Goal: Check status: Check status

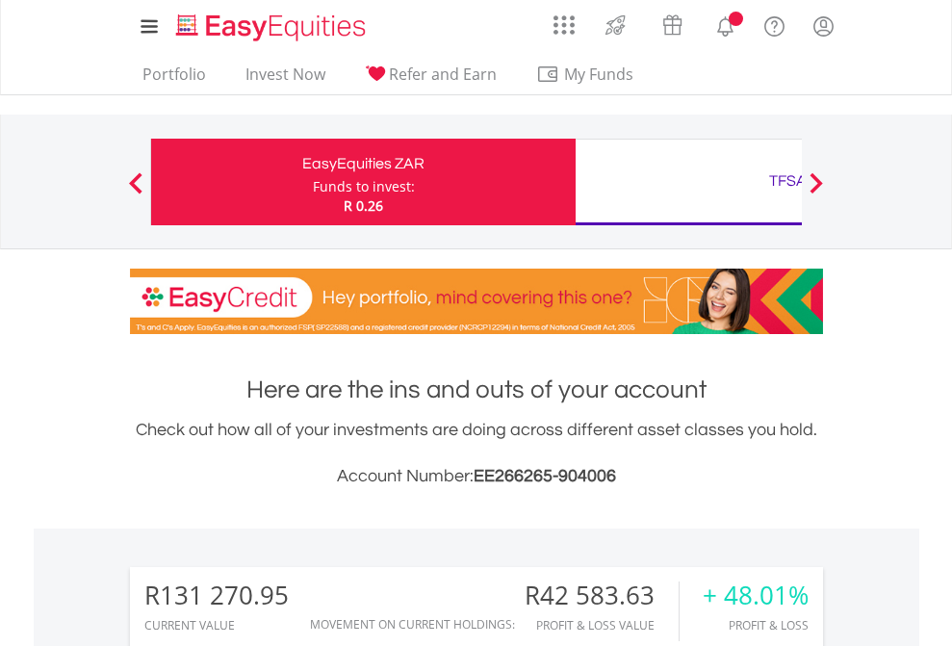
scroll to position [185, 302]
click at [313, 182] on div "Funds to invest:" at bounding box center [364, 186] width 102 height 19
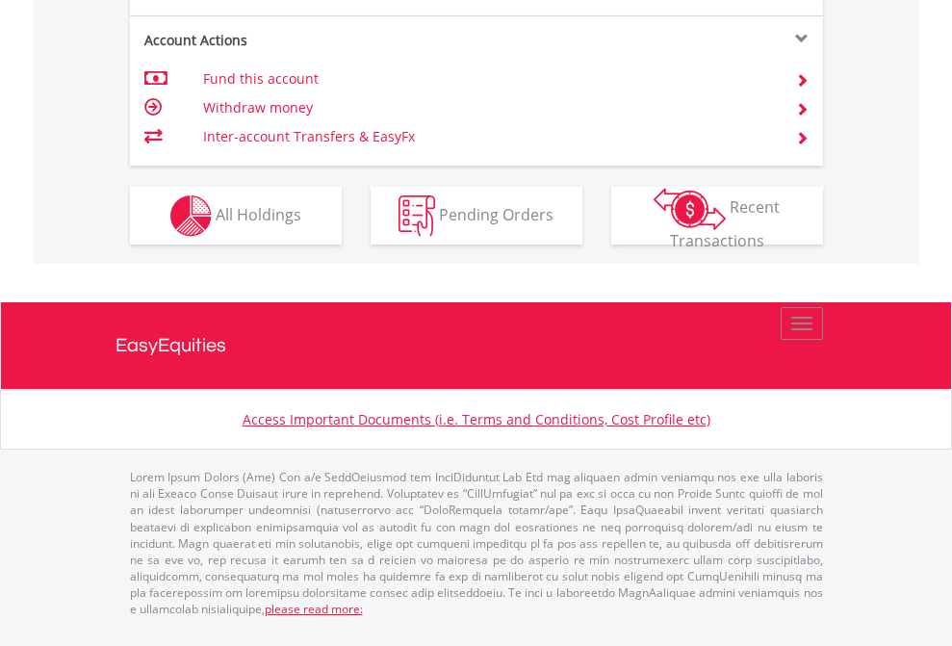
scroll to position [139, 0]
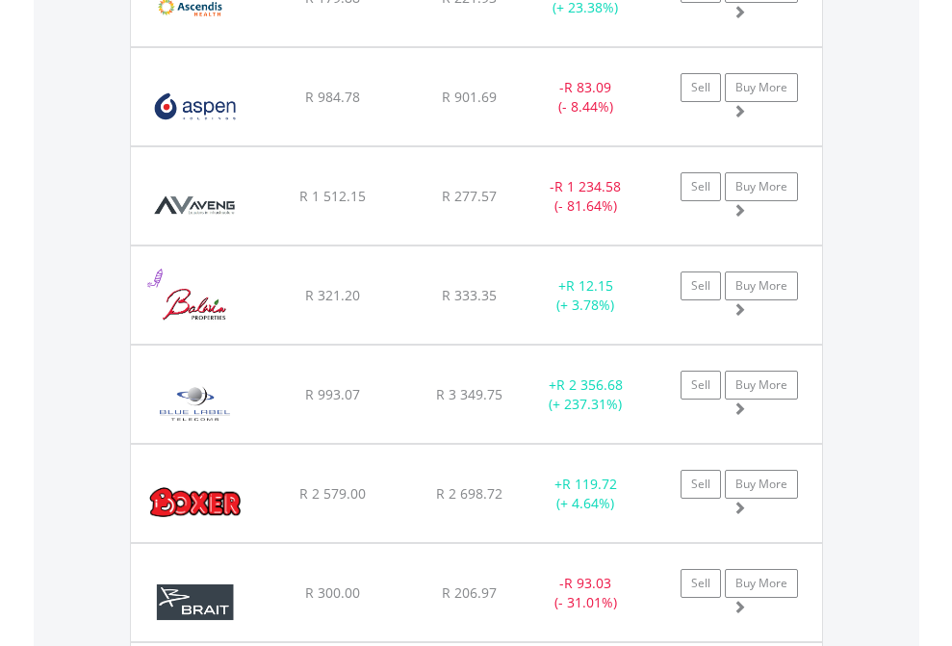
scroll to position [185, 302]
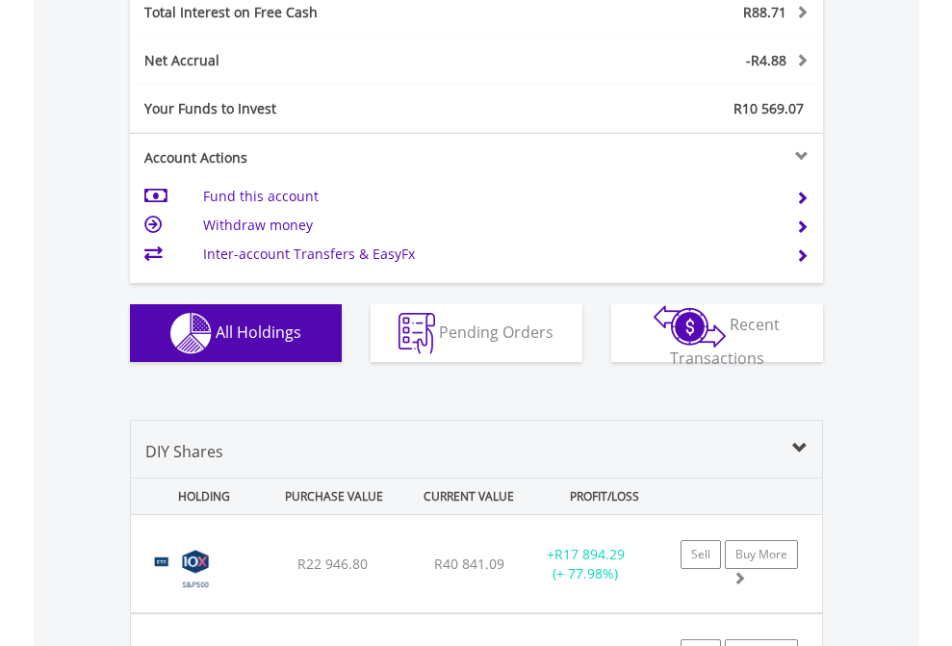
scroll to position [2217, 0]
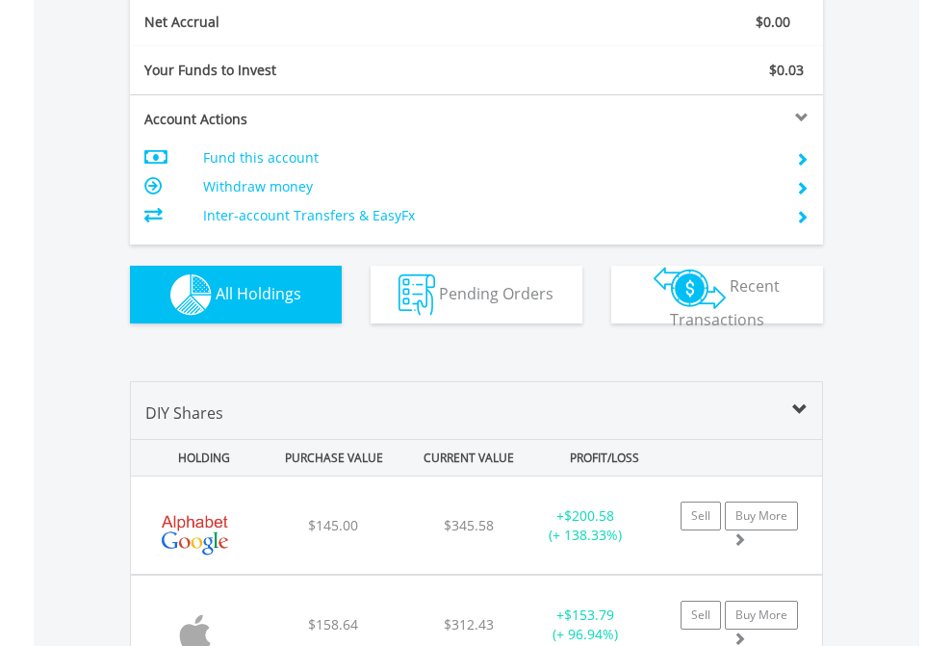
scroll to position [2178, 0]
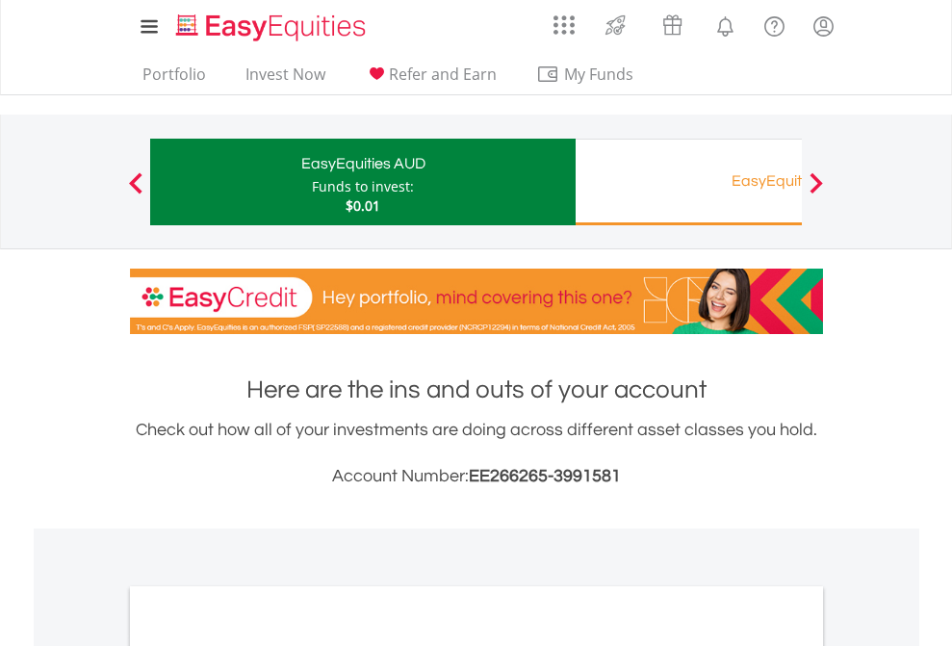
scroll to position [1157, 0]
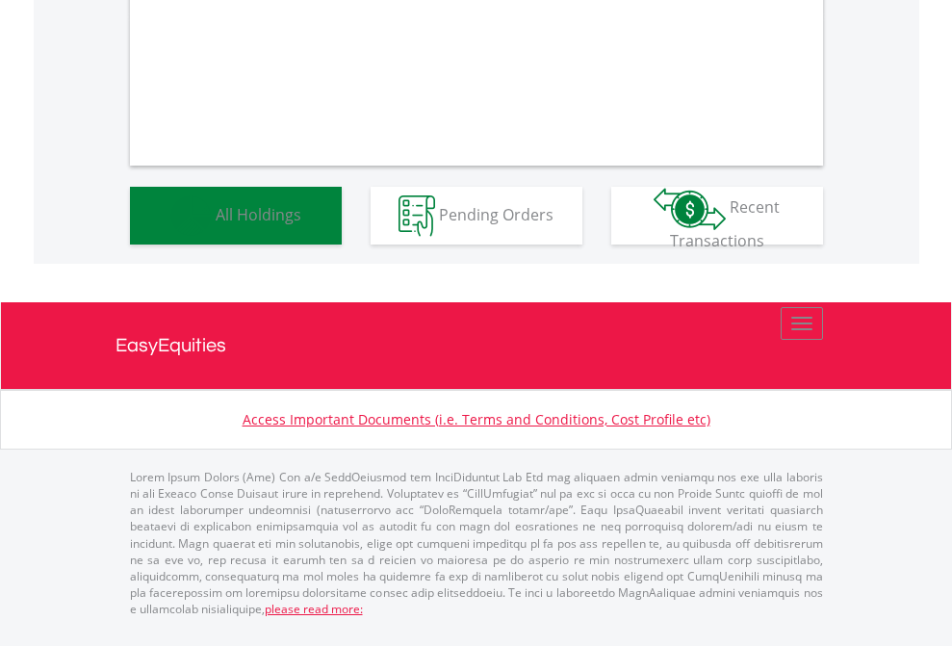
click at [216, 224] on span "All Holdings" at bounding box center [259, 213] width 86 height 21
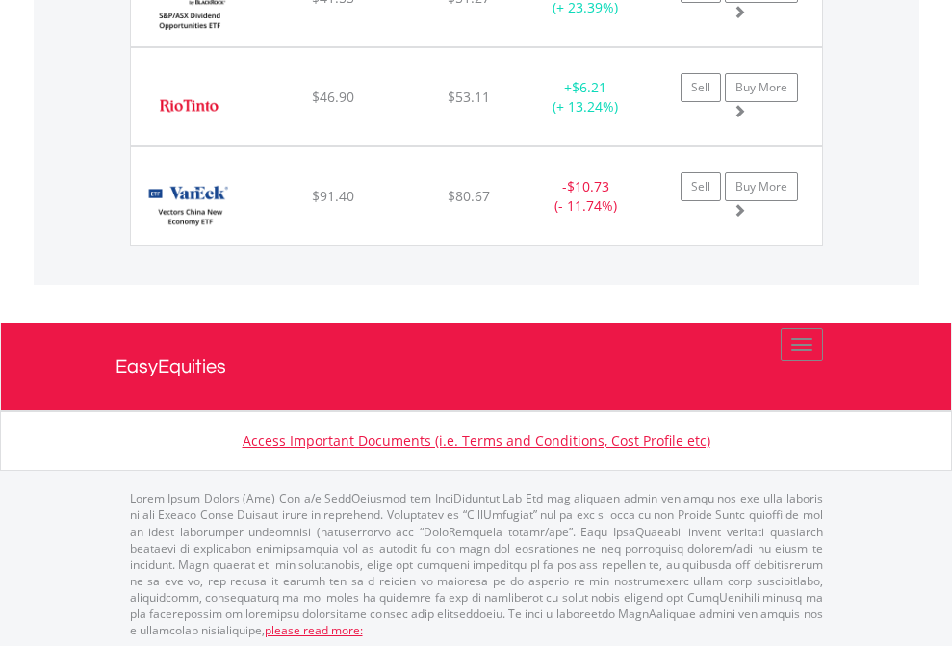
scroll to position [185, 302]
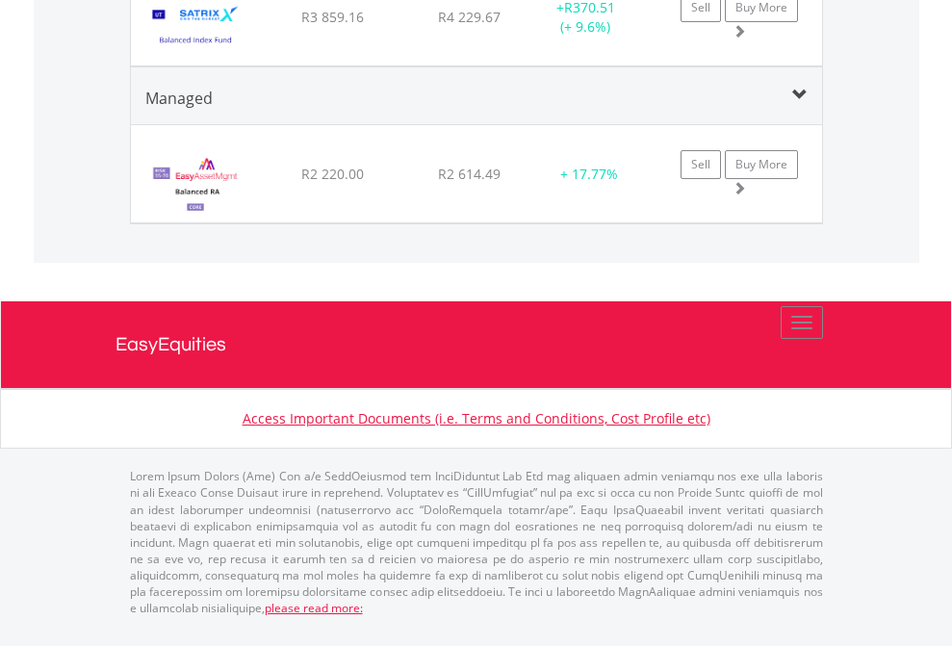
scroll to position [185, 302]
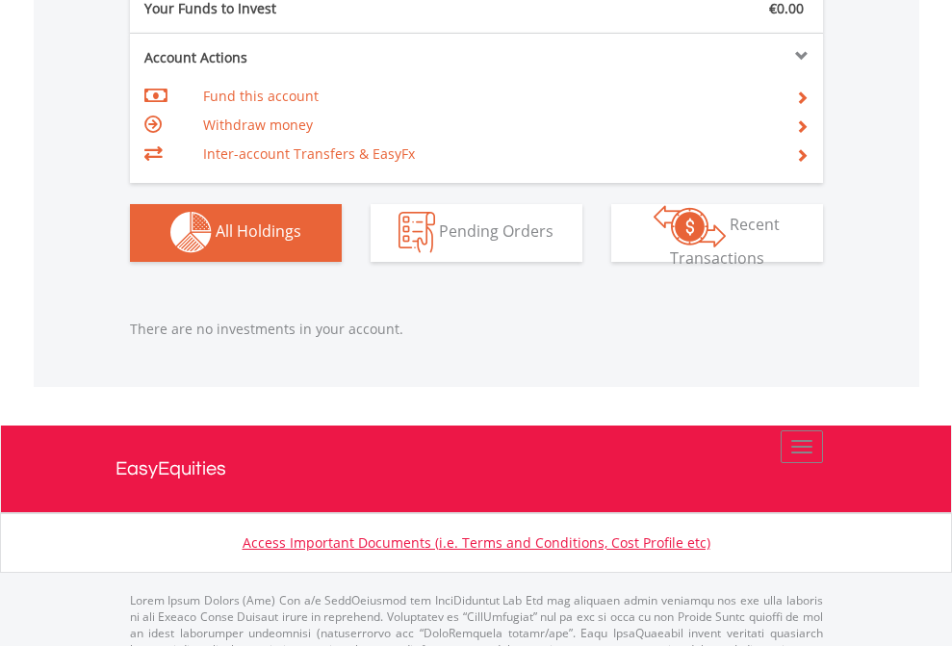
scroll to position [1905, 0]
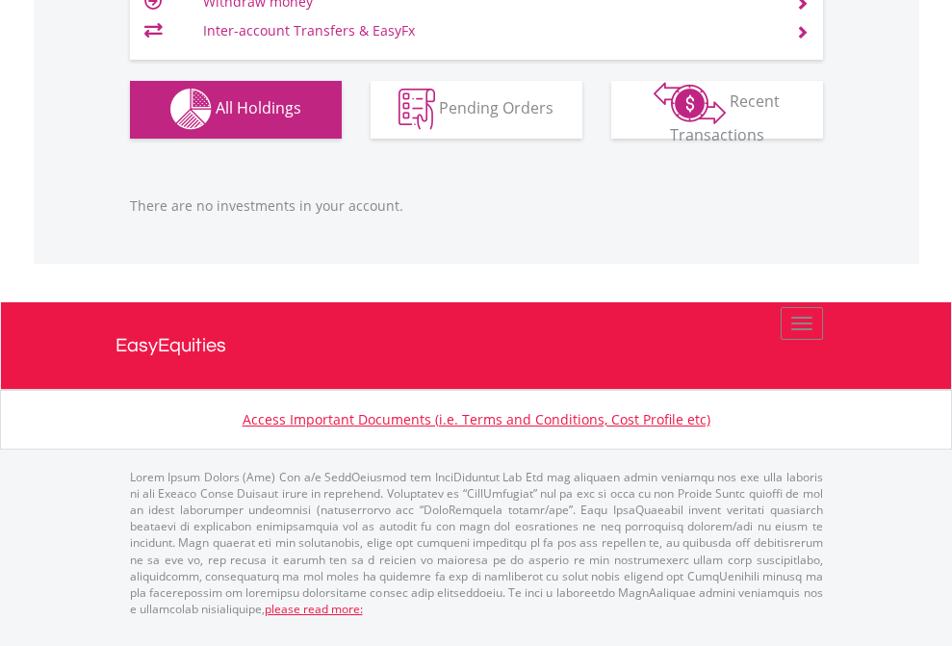
scroll to position [185, 302]
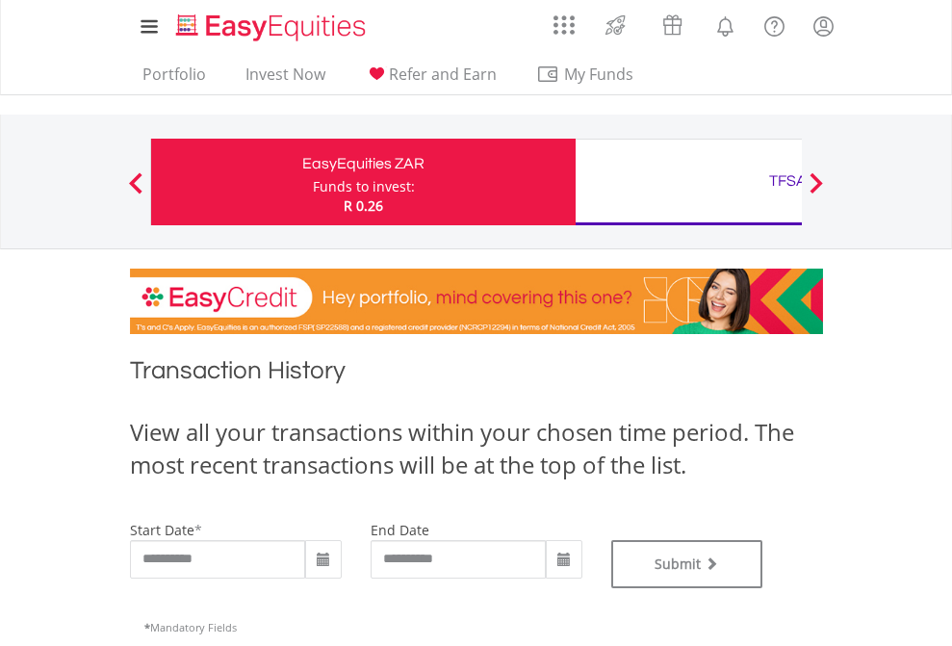
type input "**********"
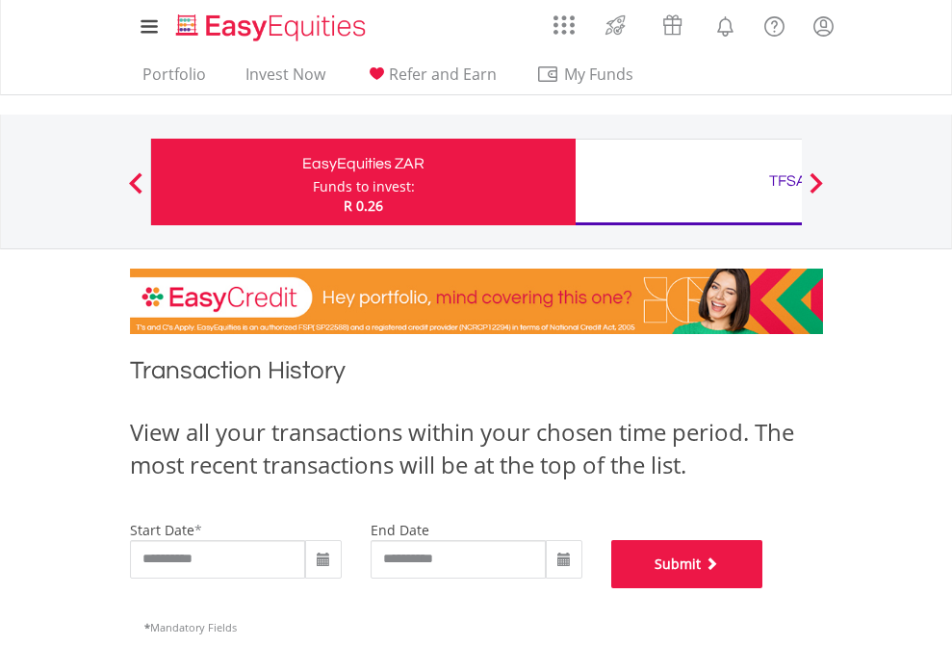
click at [763, 588] on button "Submit" at bounding box center [687, 564] width 152 height 48
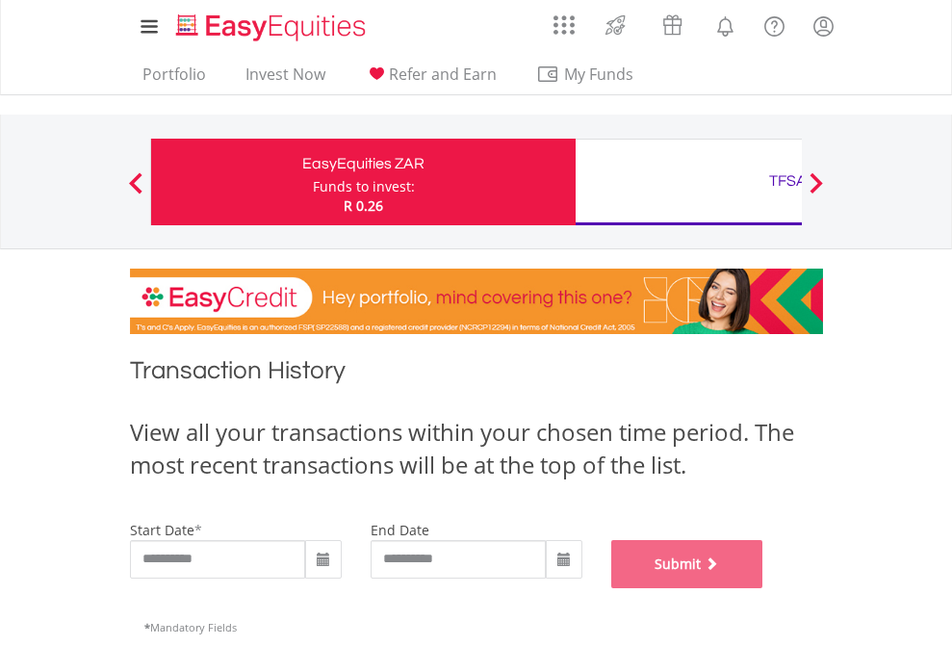
scroll to position [780, 0]
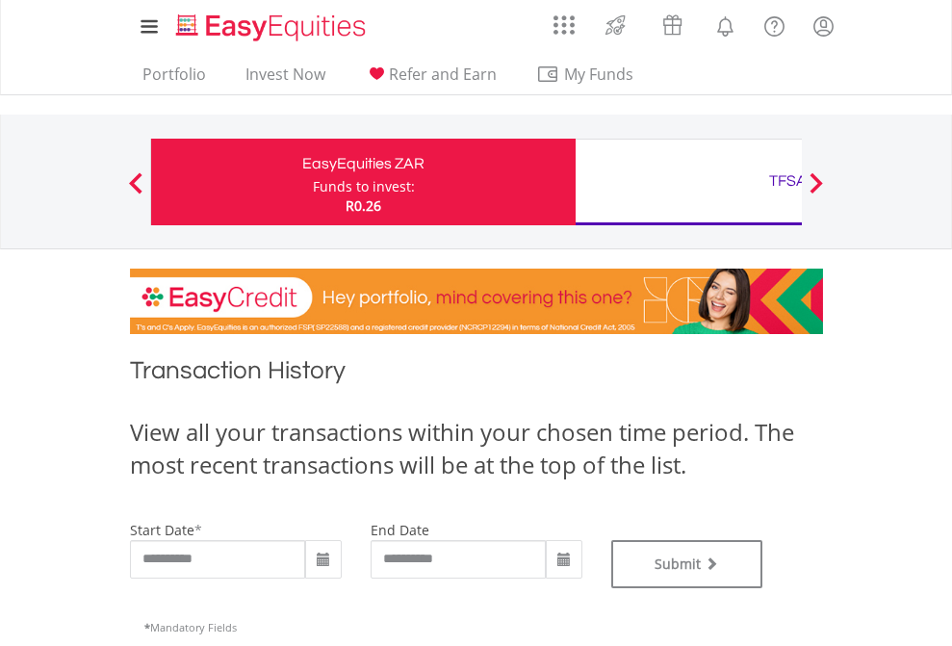
click at [688, 182] on div "TFSA" at bounding box center [787, 180] width 401 height 27
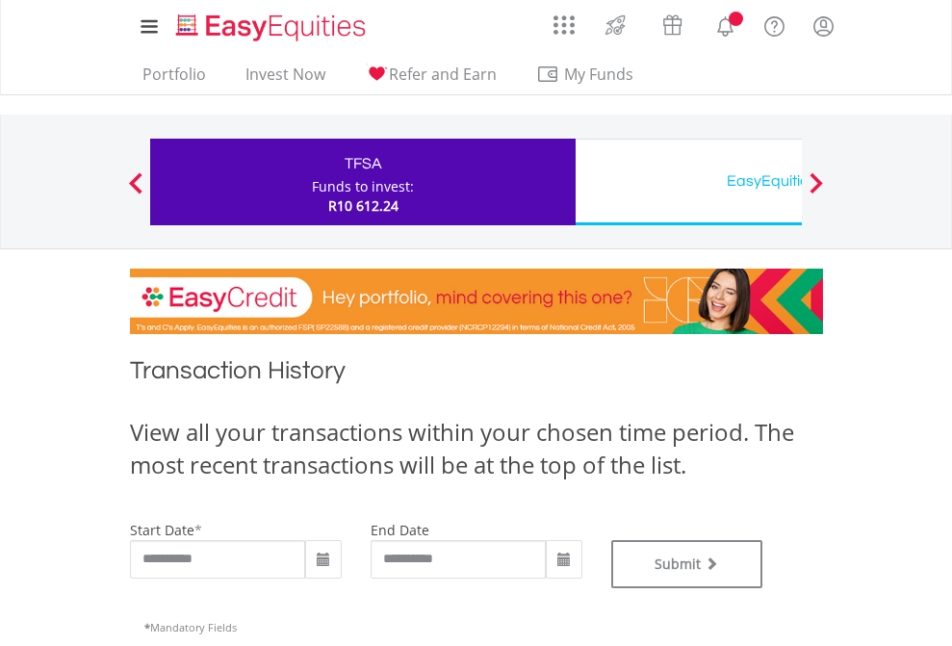
type input "**********"
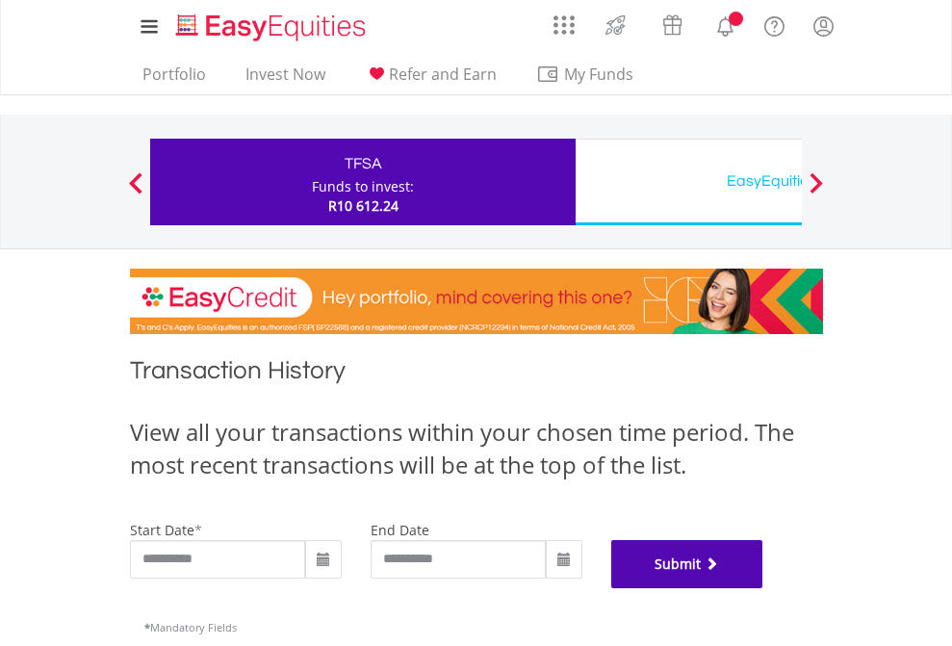
click at [763, 588] on button "Submit" at bounding box center [687, 564] width 152 height 48
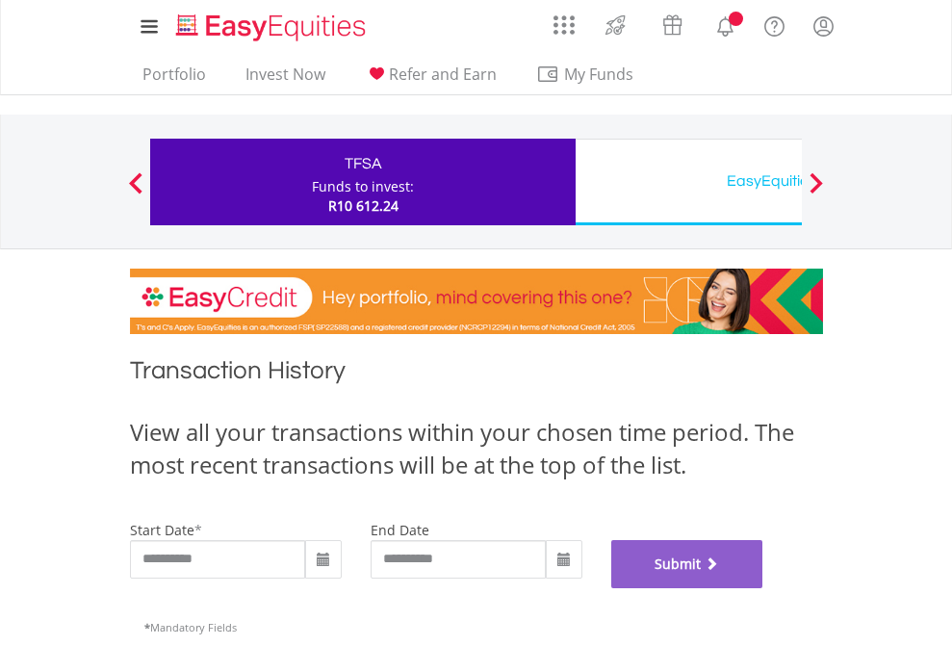
scroll to position [780, 0]
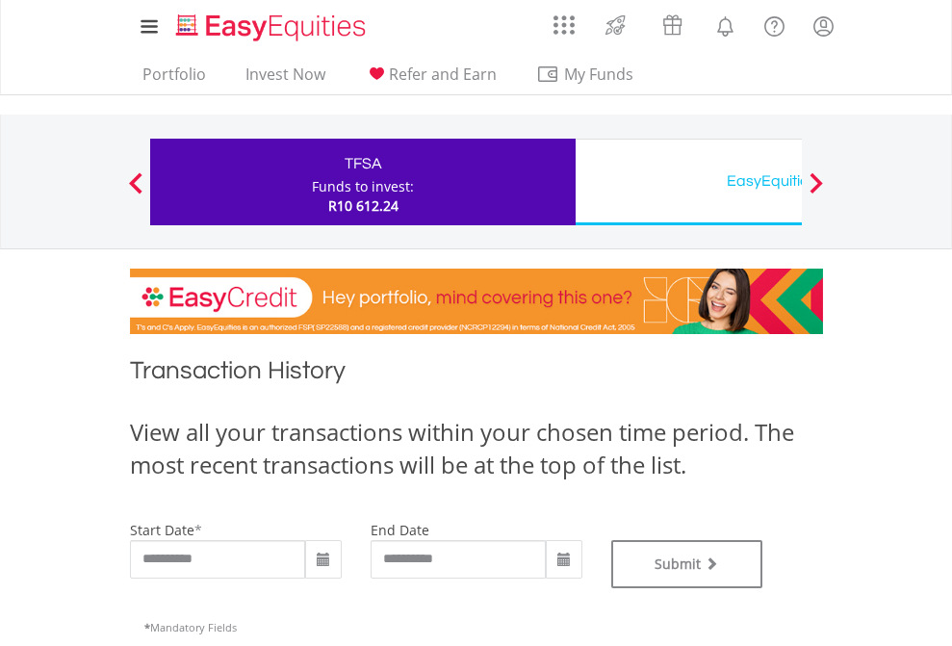
click at [688, 182] on div "EasyEquities USD" at bounding box center [787, 180] width 401 height 27
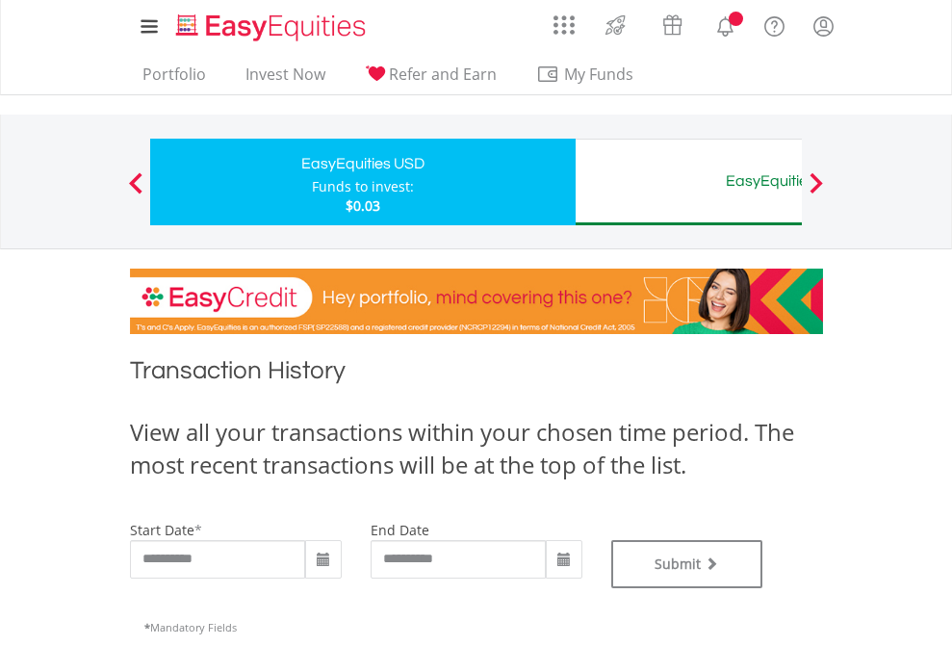
type input "**********"
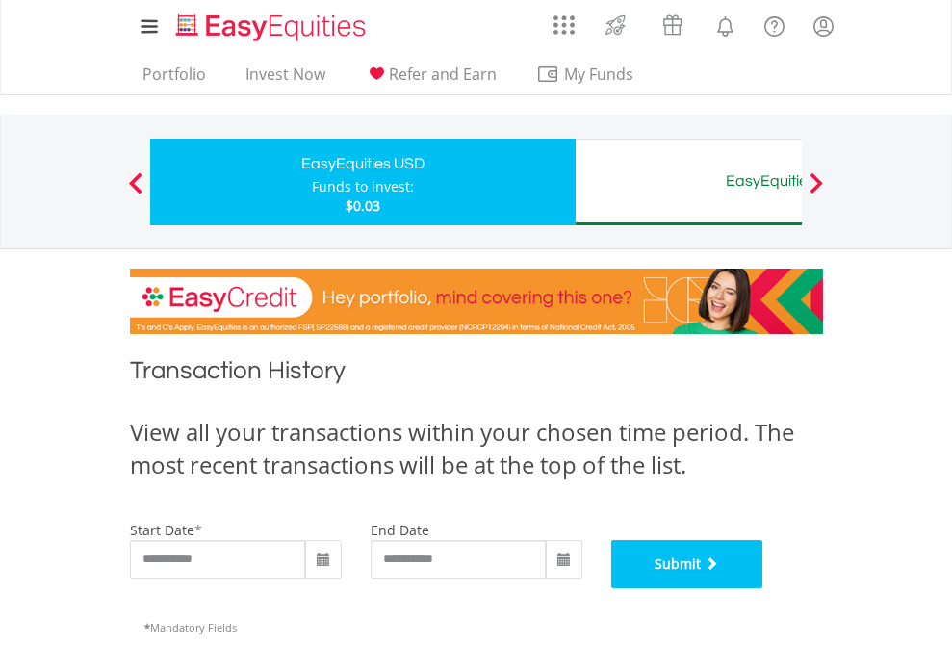
click at [763, 588] on button "Submit" at bounding box center [687, 564] width 152 height 48
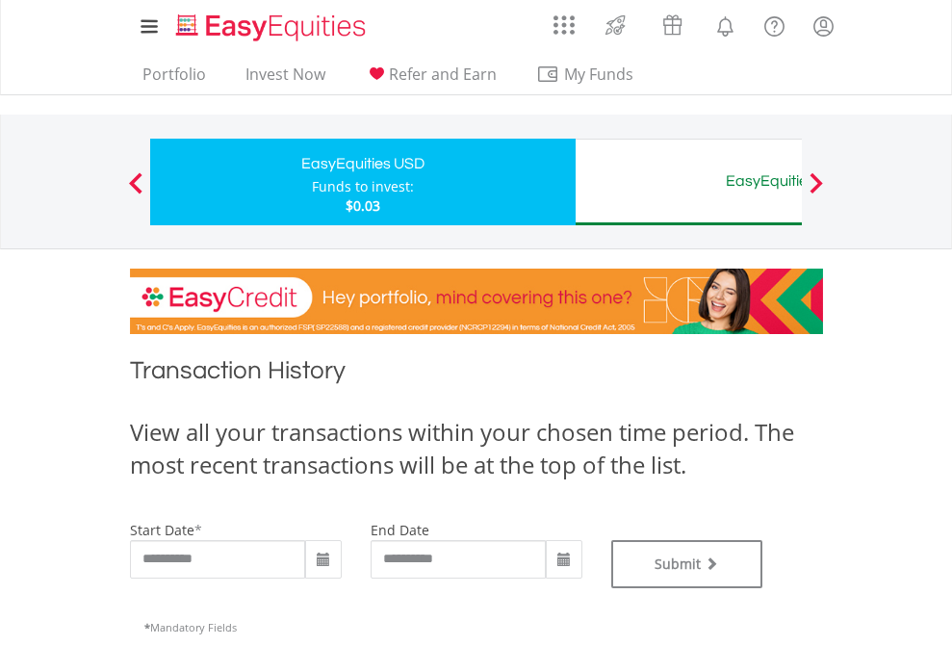
click at [688, 182] on div "EasyEquities AUD" at bounding box center [787, 180] width 401 height 27
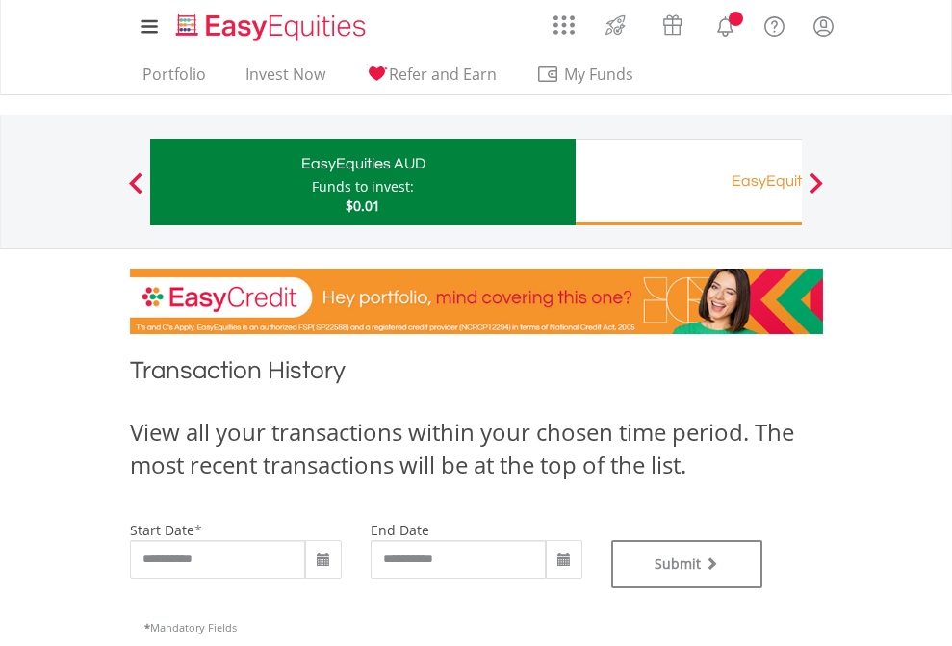
type input "**********"
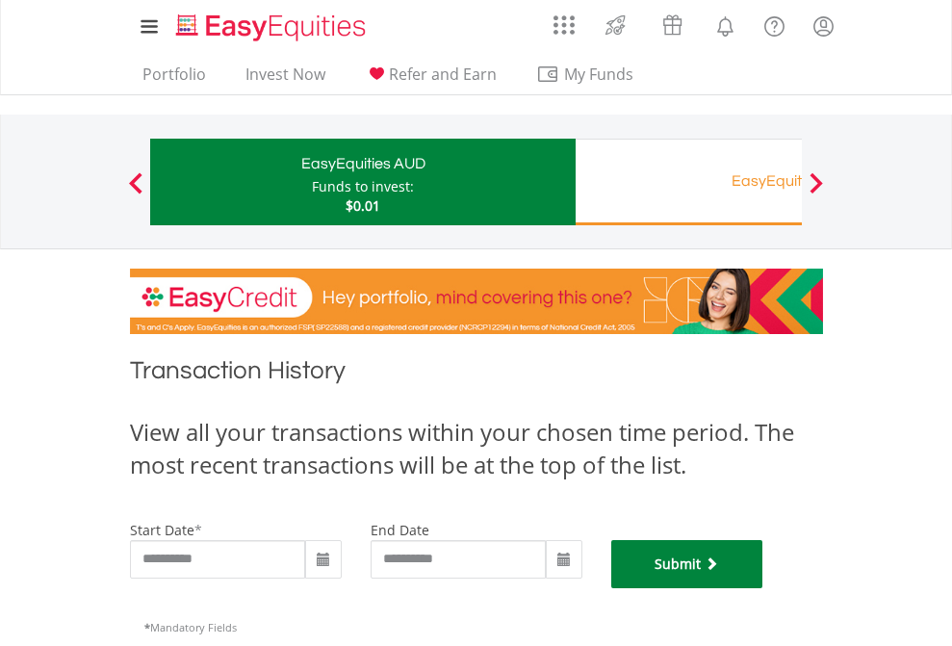
click at [763, 588] on button "Submit" at bounding box center [687, 564] width 152 height 48
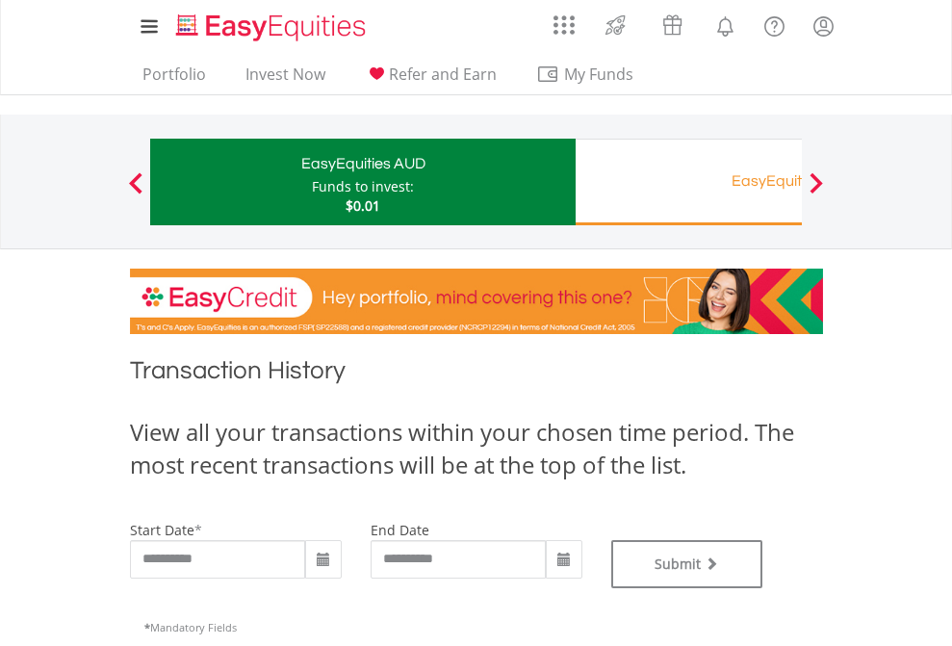
click at [688, 182] on div "EasyEquities RA" at bounding box center [787, 180] width 401 height 27
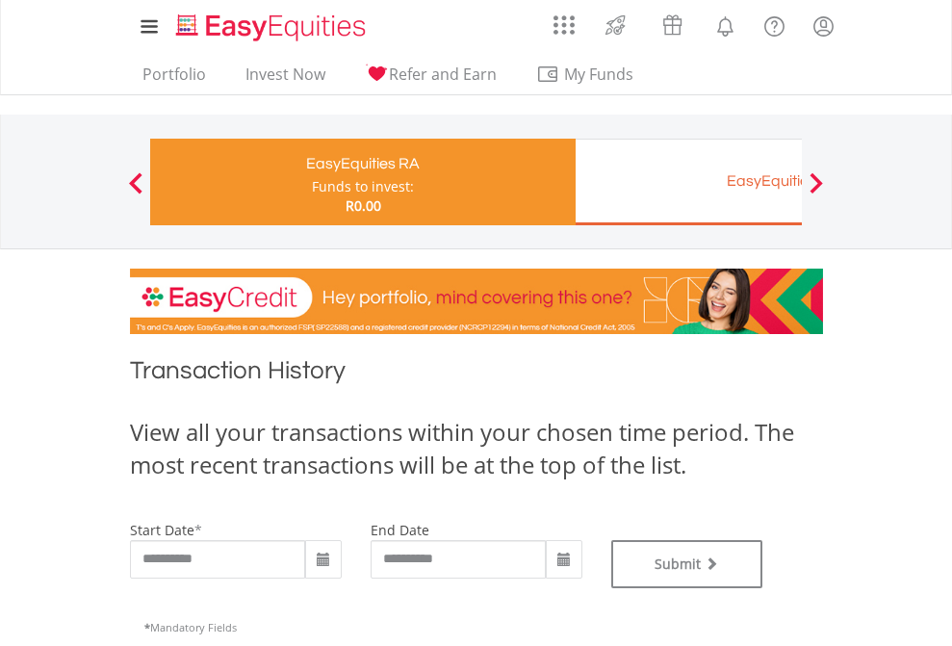
type input "**********"
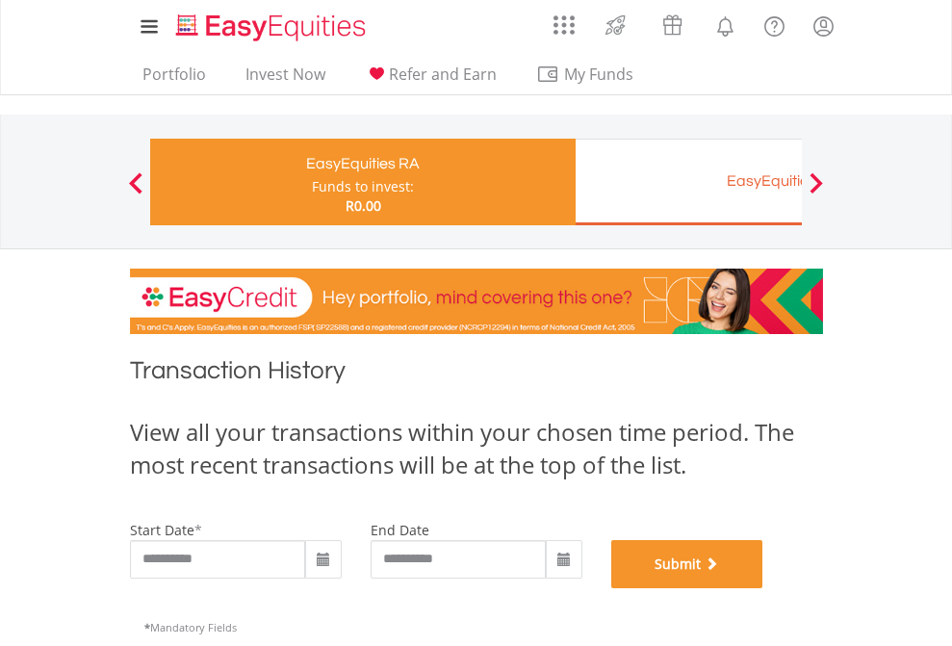
click at [763, 588] on button "Submit" at bounding box center [687, 564] width 152 height 48
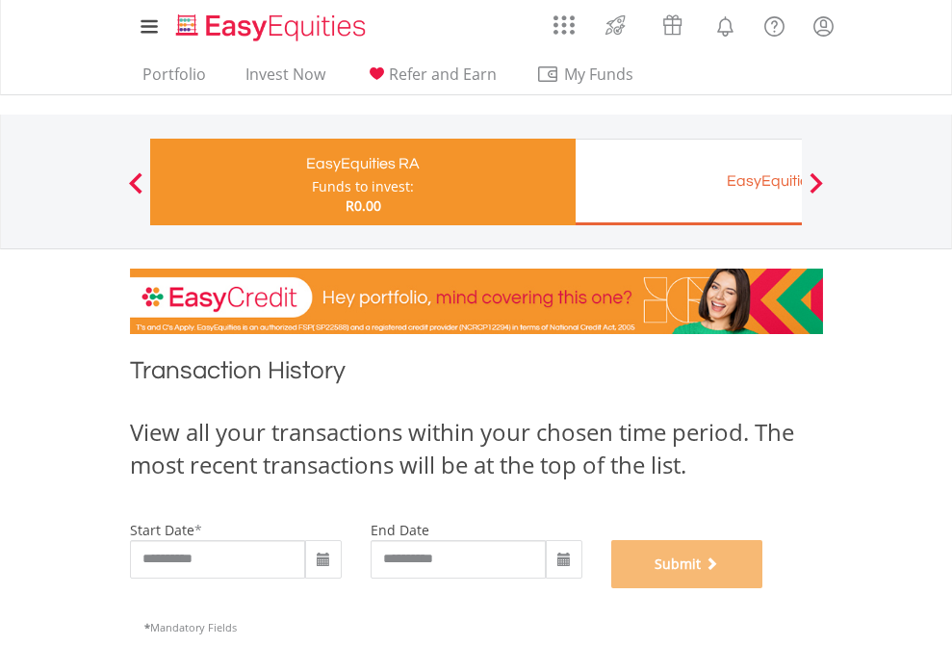
scroll to position [780, 0]
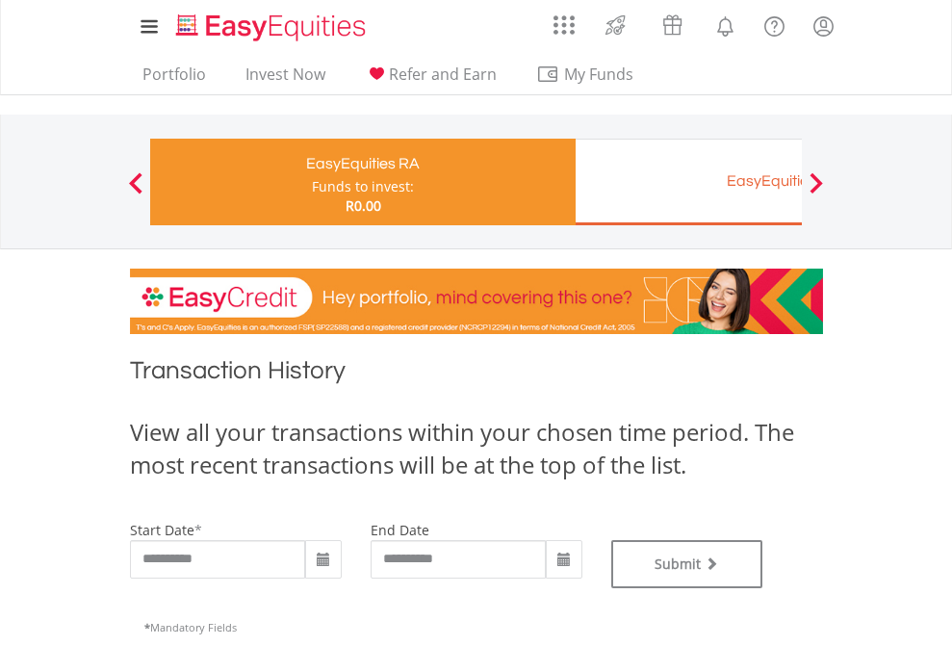
click at [688, 182] on div "EasyEquities EUR" at bounding box center [787, 180] width 401 height 27
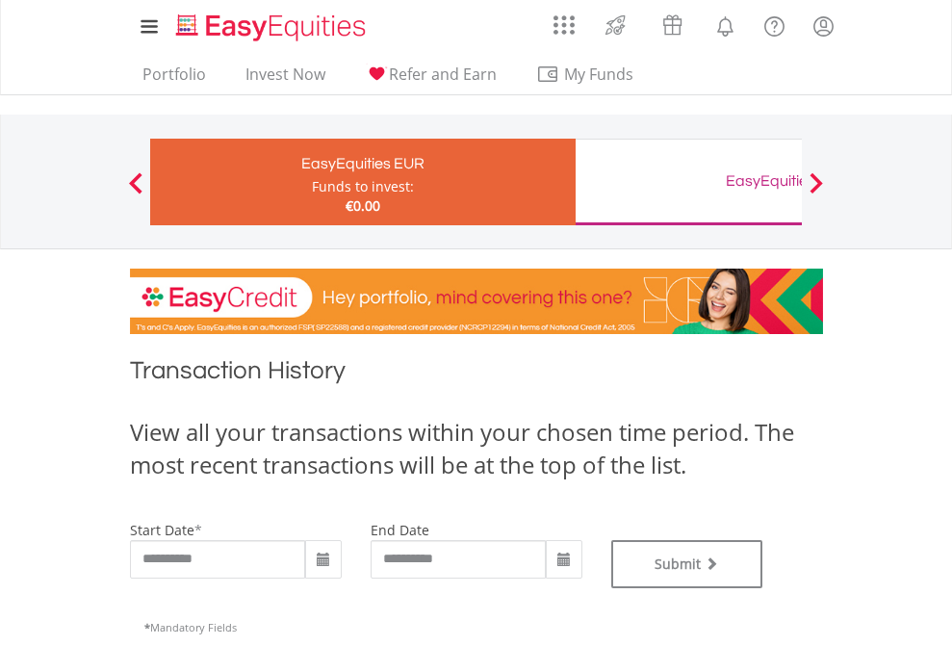
type input "**********"
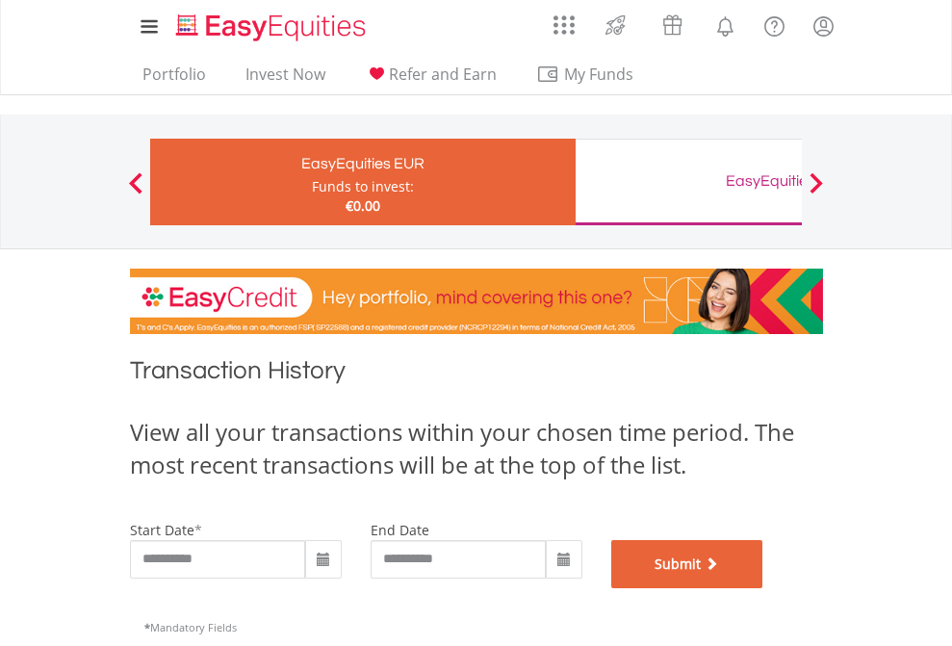
click at [763, 588] on button "Submit" at bounding box center [687, 564] width 152 height 48
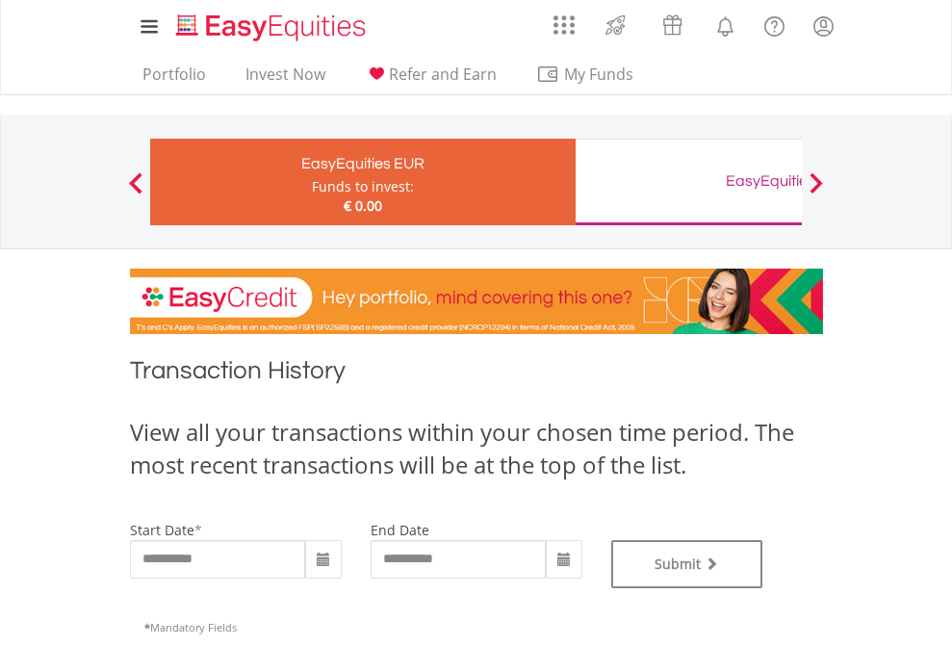
click at [688, 182] on div "EasyEquities GBP" at bounding box center [787, 180] width 401 height 27
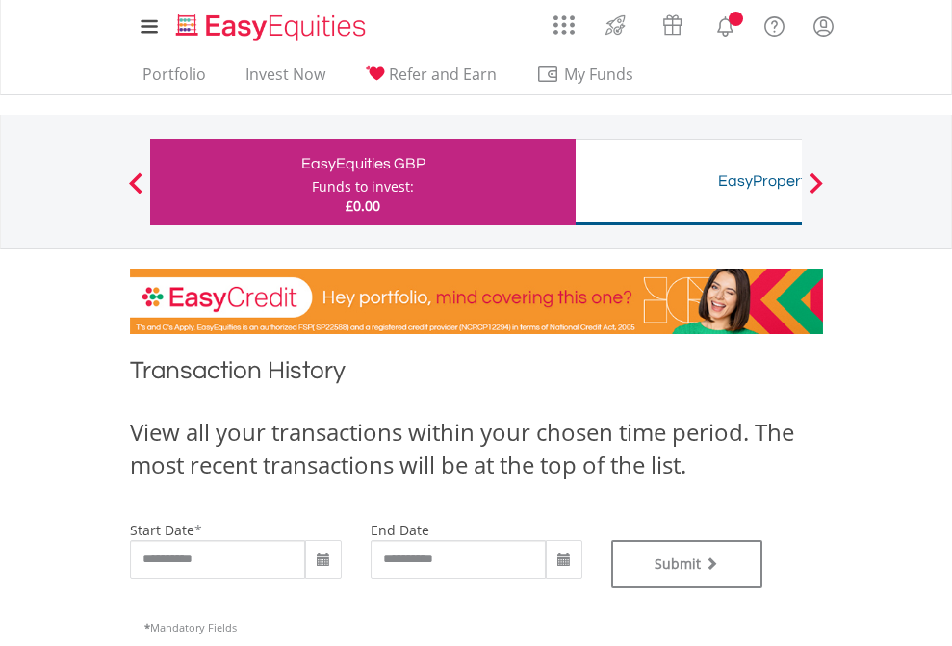
type input "**********"
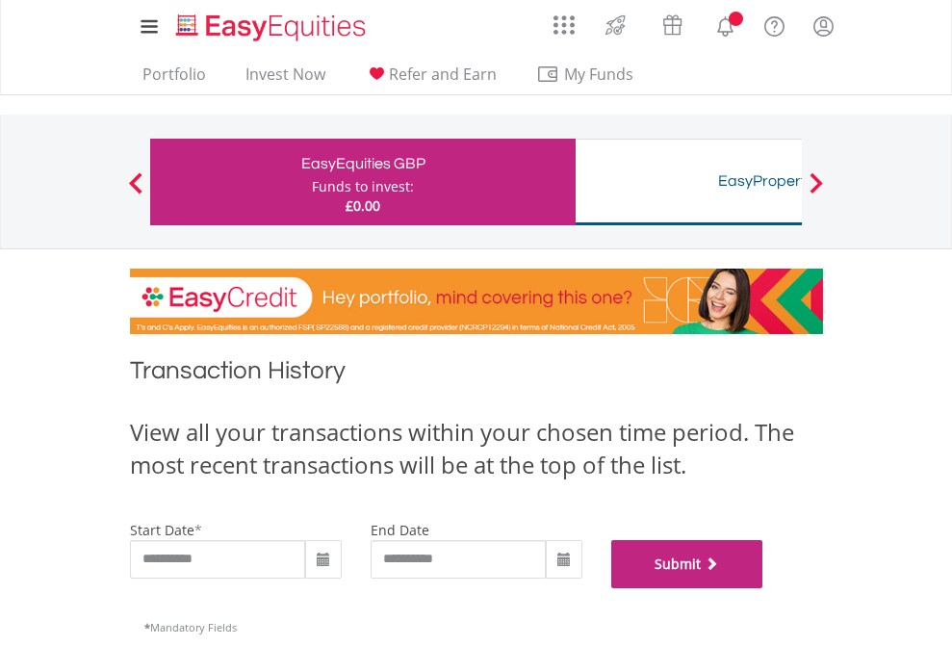
click at [763, 588] on button "Submit" at bounding box center [687, 564] width 152 height 48
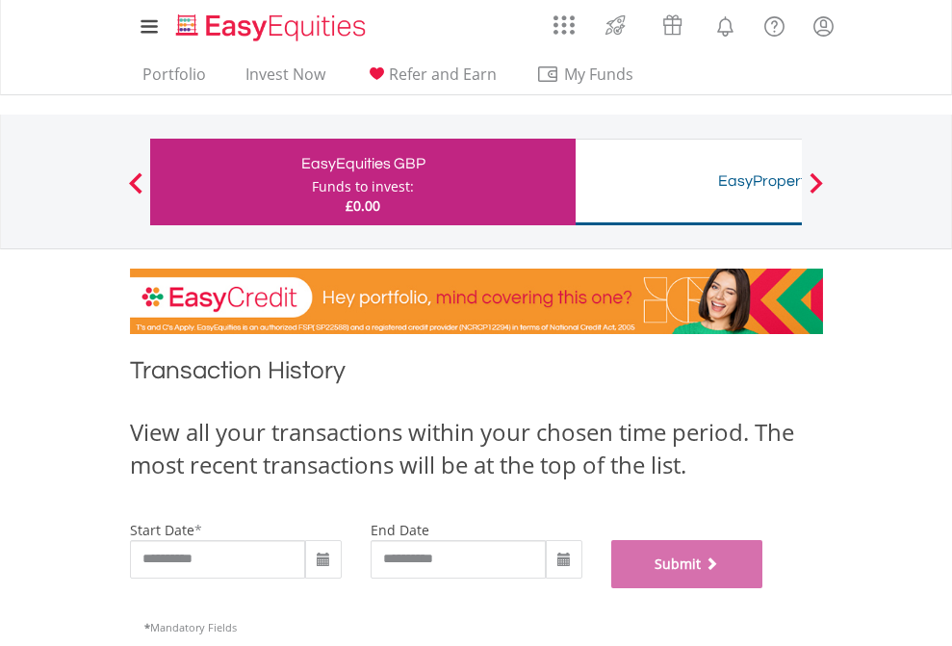
scroll to position [780, 0]
